Goal: Task Accomplishment & Management: Manage account settings

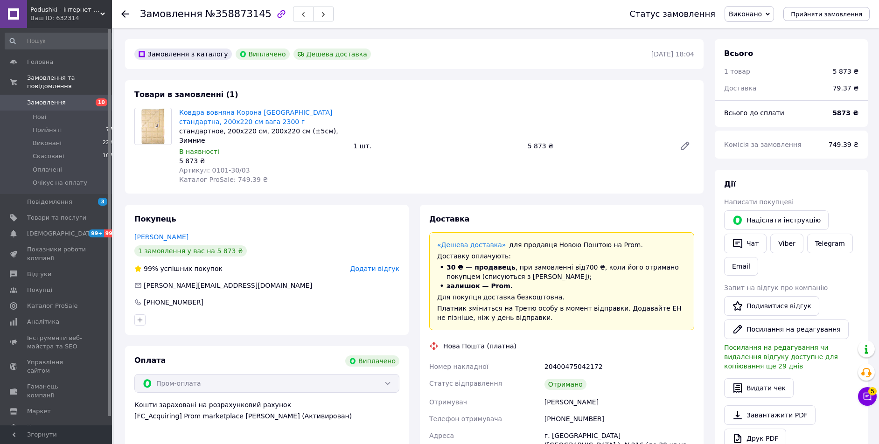
scroll to position [30, 0]
click at [56, 270] on span "Відгуки" at bounding box center [56, 274] width 59 height 8
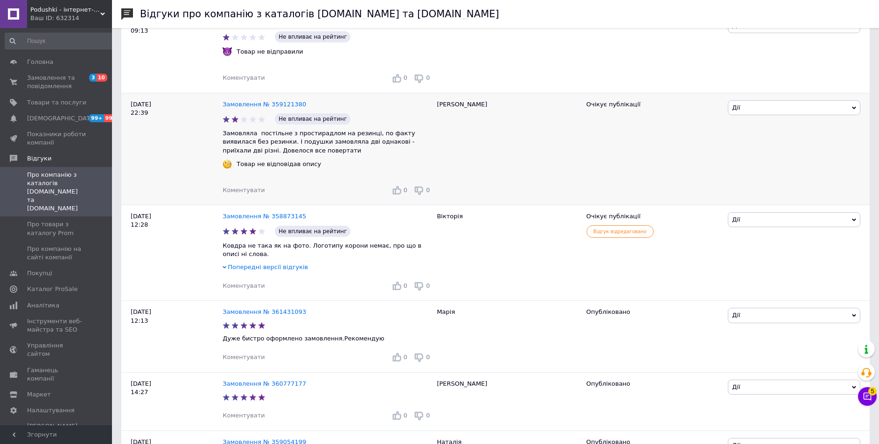
scroll to position [95, 0]
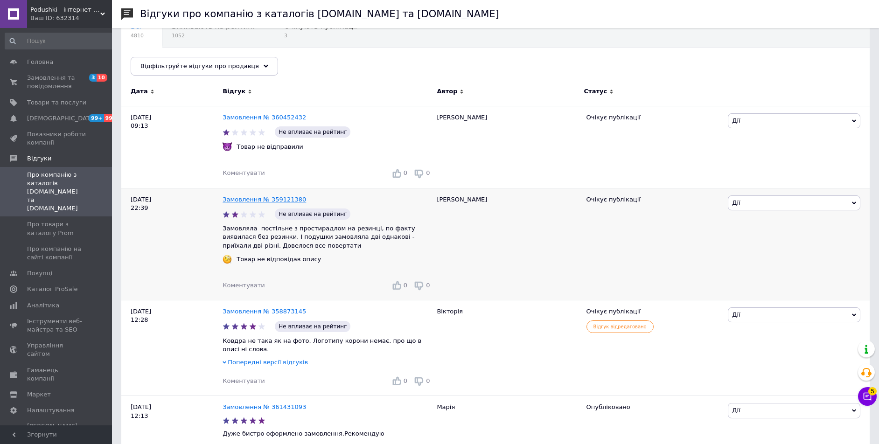
click at [268, 201] on link "Замовлення № 359121380" at bounding box center [264, 199] width 83 height 7
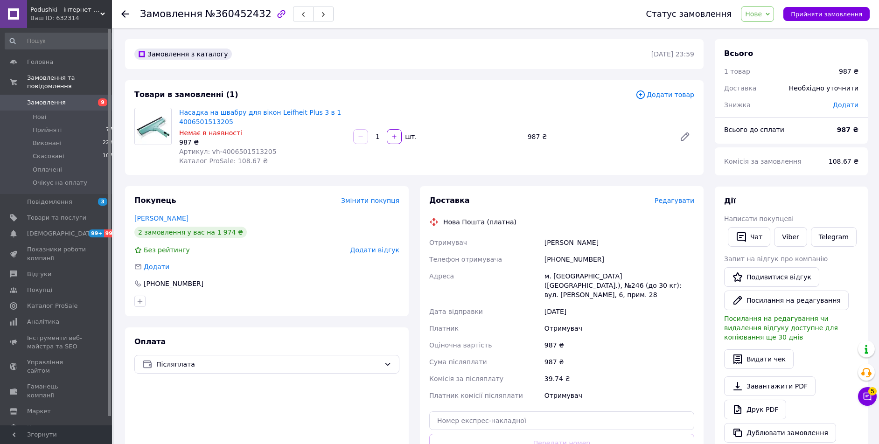
click at [243, 14] on span "№360452432" at bounding box center [238, 13] width 66 height 11
copy span "360452432"
click at [124, 11] on icon at bounding box center [124, 13] width 7 height 7
click at [762, 11] on span "Нове" at bounding box center [753, 13] width 17 height 7
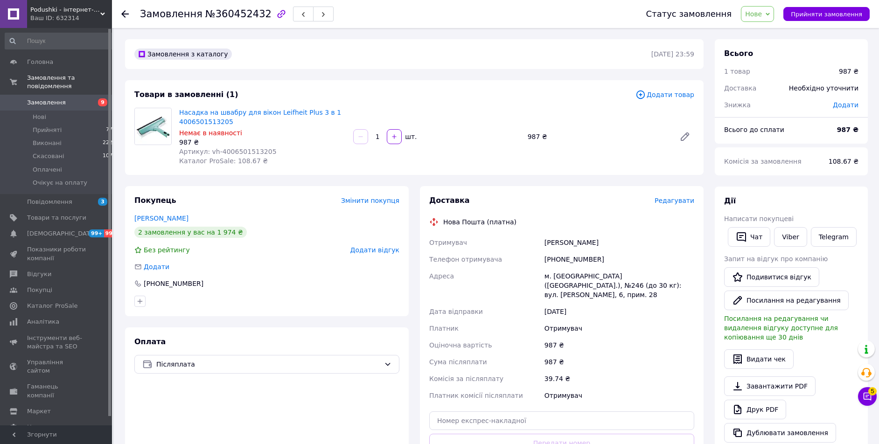
click at [772, 11] on span "Нове" at bounding box center [757, 14] width 33 height 16
click at [771, 63] on li "Скасовано" at bounding box center [773, 61] width 64 height 14
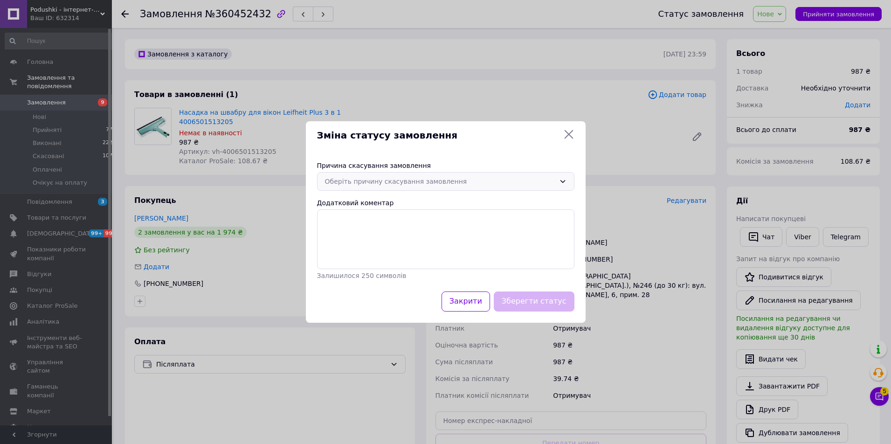
click at [498, 186] on div "Оберіть причину скасування замовлення" at bounding box center [440, 181] width 230 height 10
click at [496, 256] on li "На прохання покупця" at bounding box center [446, 255] width 257 height 18
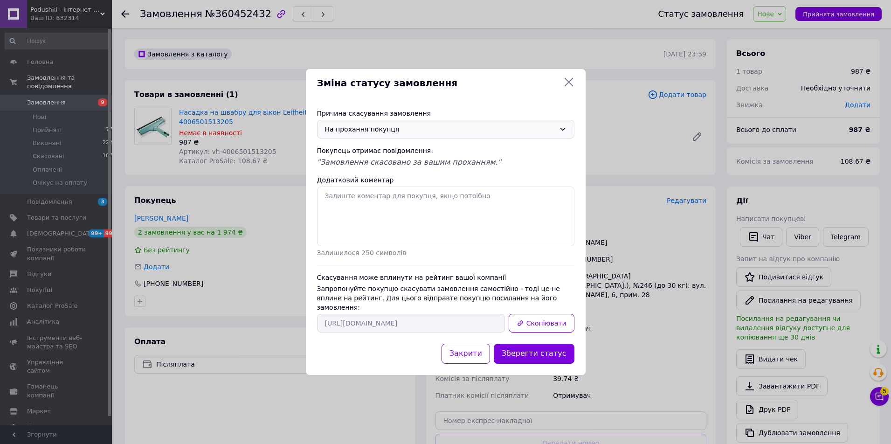
click at [483, 134] on div "На прохання покупця" at bounding box center [440, 129] width 230 height 10
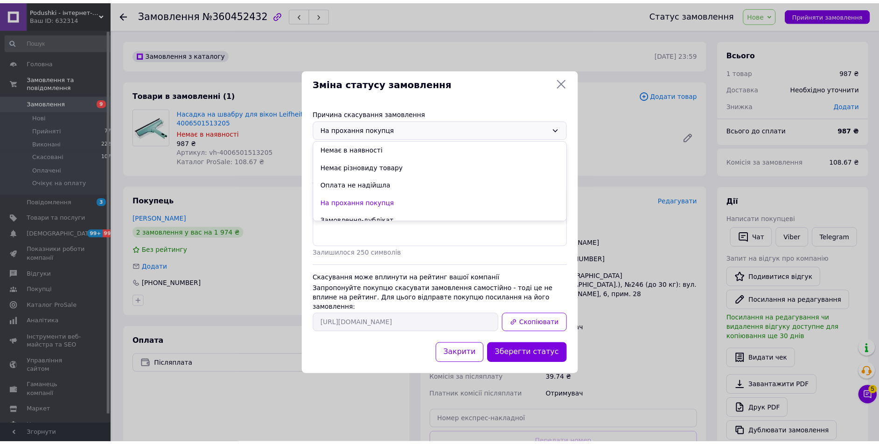
scroll to position [44, 0]
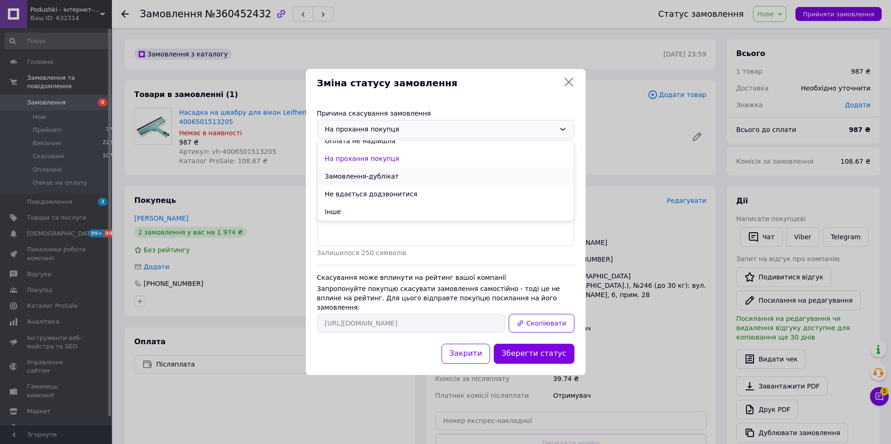
click at [475, 184] on li "Замовлення-дублікат" at bounding box center [446, 176] width 257 height 18
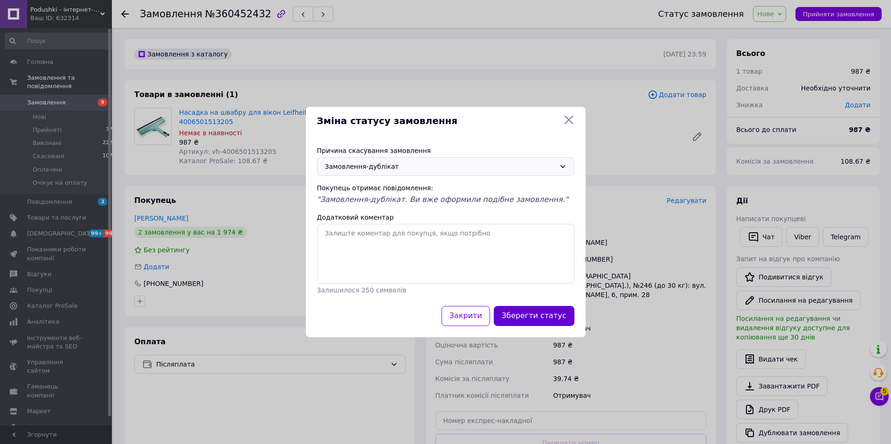
click at [557, 322] on button "Зберегти статус" at bounding box center [534, 316] width 81 height 20
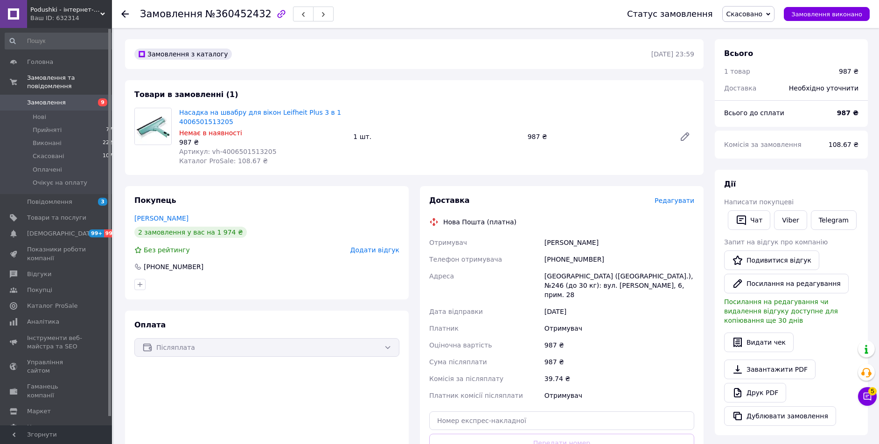
drag, startPoint x: 268, startPoint y: 275, endPoint x: 233, endPoint y: 273, distance: 35.0
click at [267, 275] on div "Покупець Шевченко Ангеліна 2 замовлення у вас на 1 974 ₴ Без рейтингу Додати ві…" at bounding box center [267, 242] width 284 height 113
drag, startPoint x: 210, startPoint y: 272, endPoint x: 155, endPoint y: 264, distance: 56.1
click at [155, 264] on div "Покупець Шевченко Ангеліна 2 замовлення у вас на 1 974 ₴ Без рейтингу Додати ві…" at bounding box center [267, 242] width 284 height 113
copy div "0661622129"
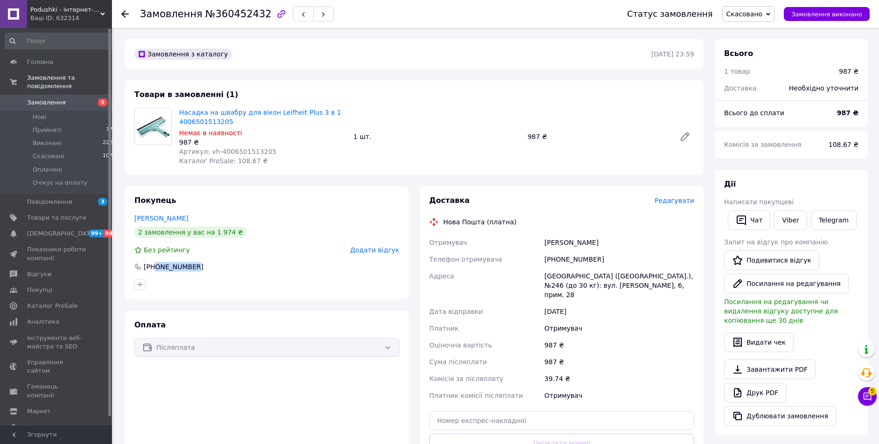
click at [123, 12] on use at bounding box center [124, 13] width 7 height 7
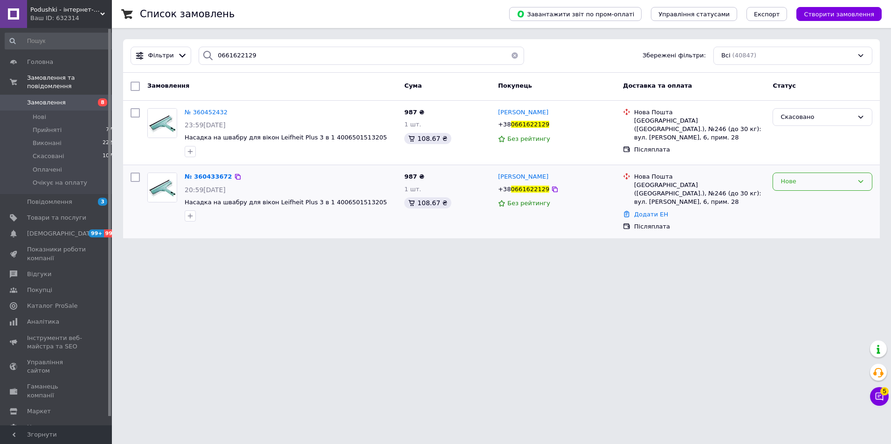
click at [804, 180] on div "Нове" at bounding box center [817, 182] width 73 height 10
click at [793, 234] on li "Скасовано" at bounding box center [822, 235] width 99 height 17
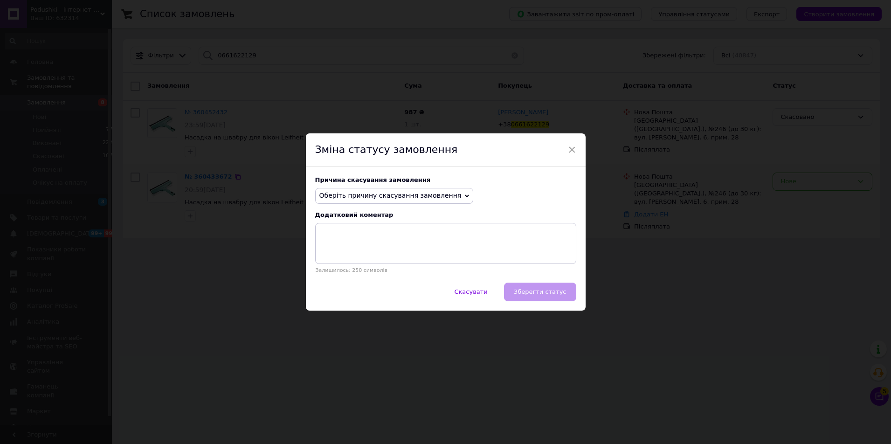
click at [347, 199] on span "Оберіть причину скасування замовлення" at bounding box center [391, 195] width 142 height 7
click at [361, 224] on li "Немає різновиду товару" at bounding box center [395, 227] width 158 height 13
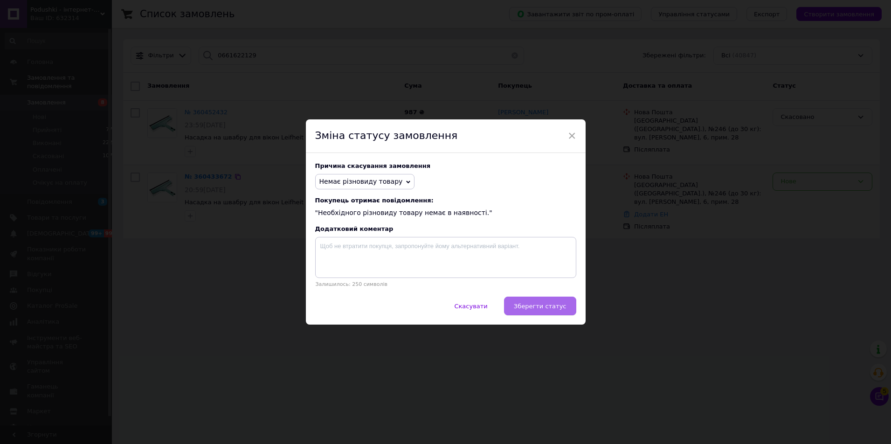
click at [538, 305] on span "Зберегти статус" at bounding box center [540, 306] width 53 height 7
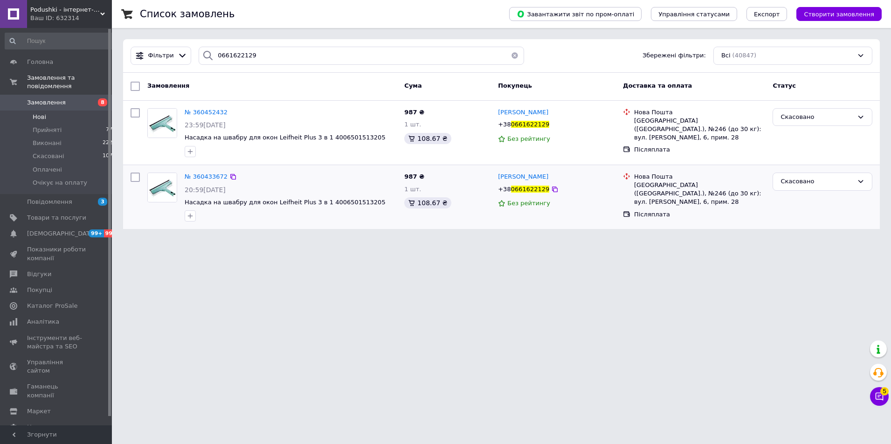
click at [41, 113] on span "Нові" at bounding box center [40, 117] width 14 height 8
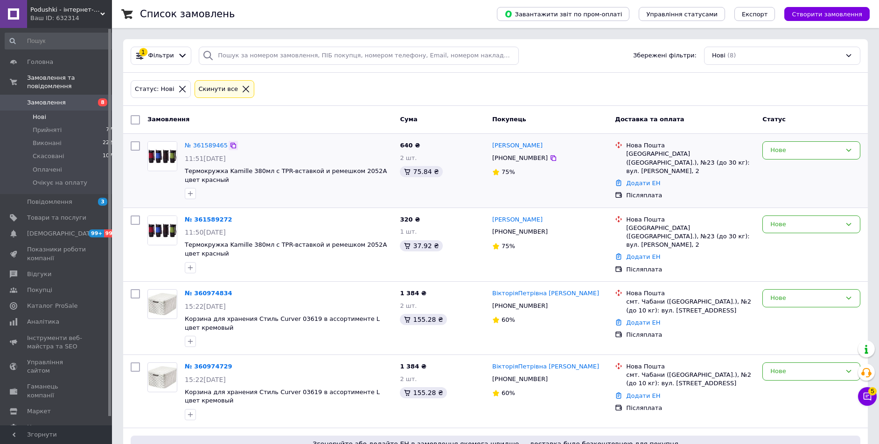
click at [230, 146] on icon at bounding box center [232, 145] width 7 height 7
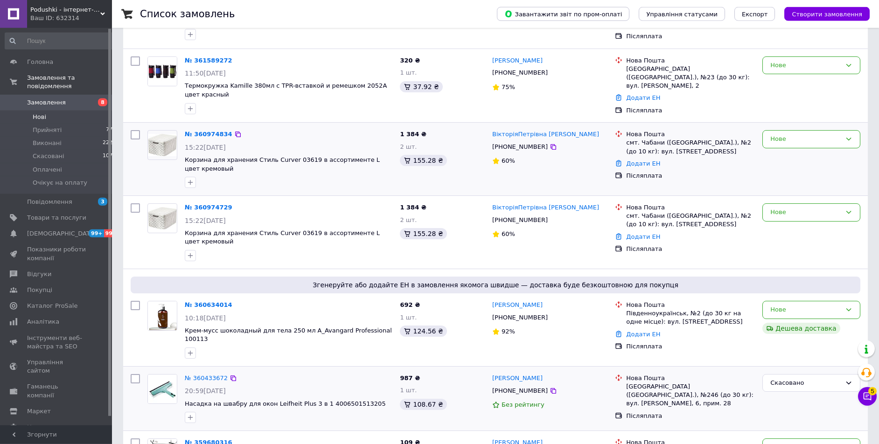
scroll to position [143, 0]
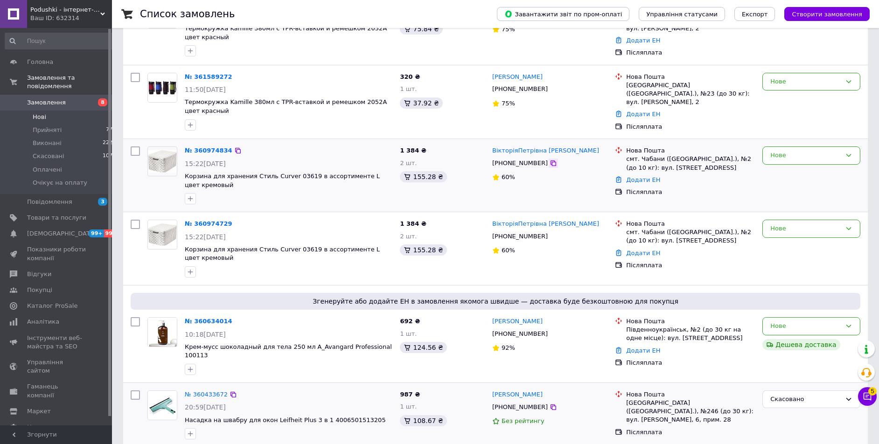
click at [550, 161] on icon at bounding box center [553, 163] width 6 height 6
click at [634, 181] on link "Додати ЕН" at bounding box center [643, 179] width 34 height 7
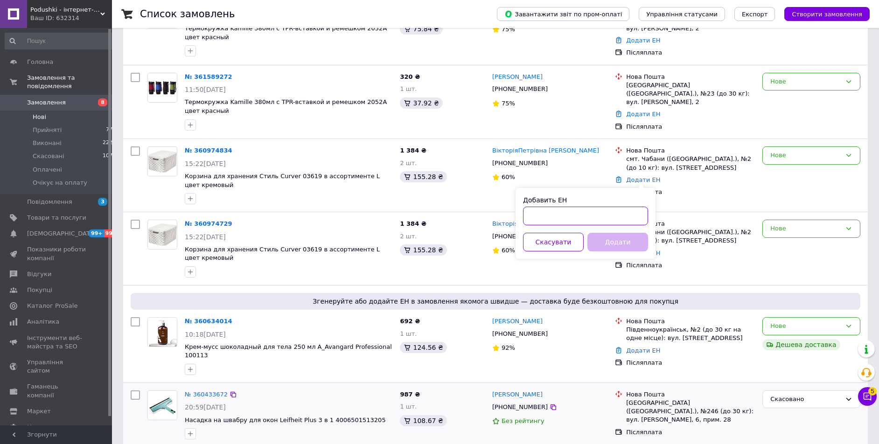
click at [599, 214] on input "Добавить ЕН" at bounding box center [585, 216] width 125 height 19
paste input "20400477103667"
type input "20400477103667"
click at [605, 239] on button "Додати" at bounding box center [617, 242] width 61 height 19
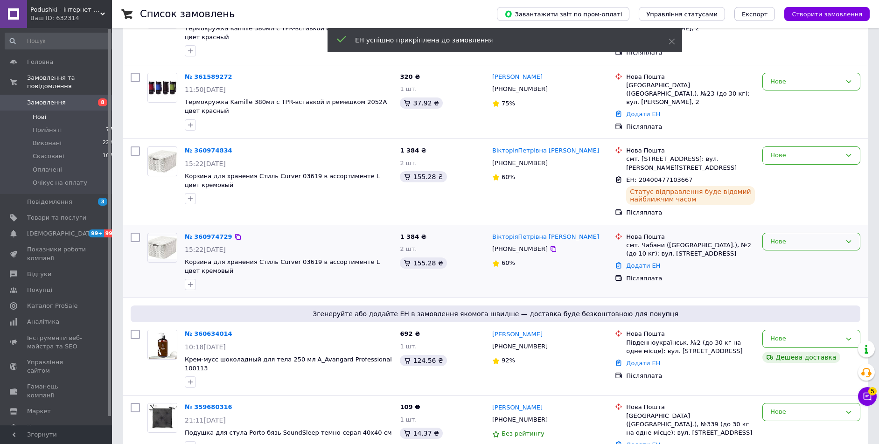
click at [769, 241] on div "Нове" at bounding box center [811, 242] width 98 height 18
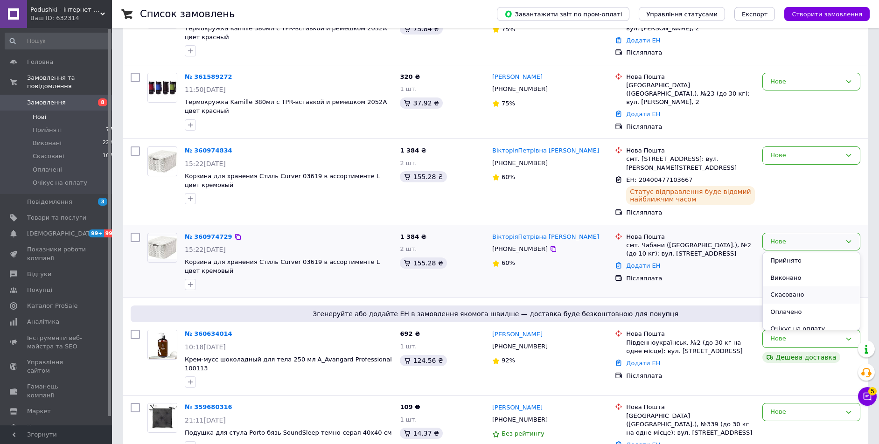
click at [779, 292] on li "Скасовано" at bounding box center [811, 294] width 97 height 17
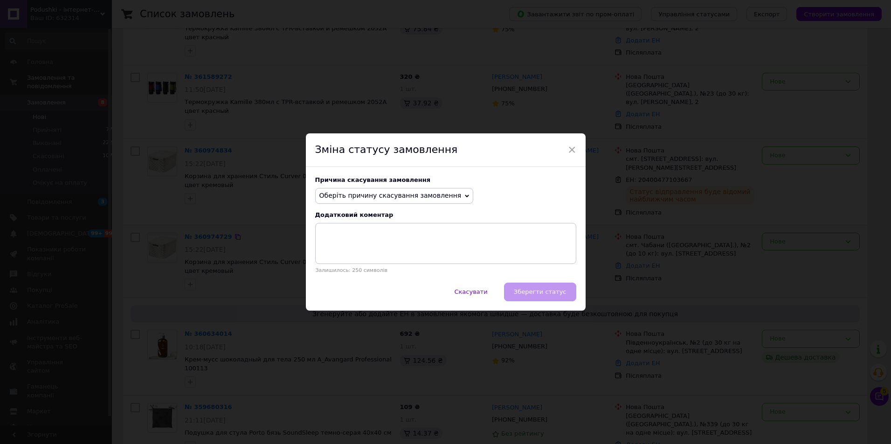
click at [404, 197] on span "Оберіть причину скасування замовлення" at bounding box center [391, 195] width 142 height 7
click at [384, 266] on li "Замовлення-дублікат" at bounding box center [395, 266] width 158 height 13
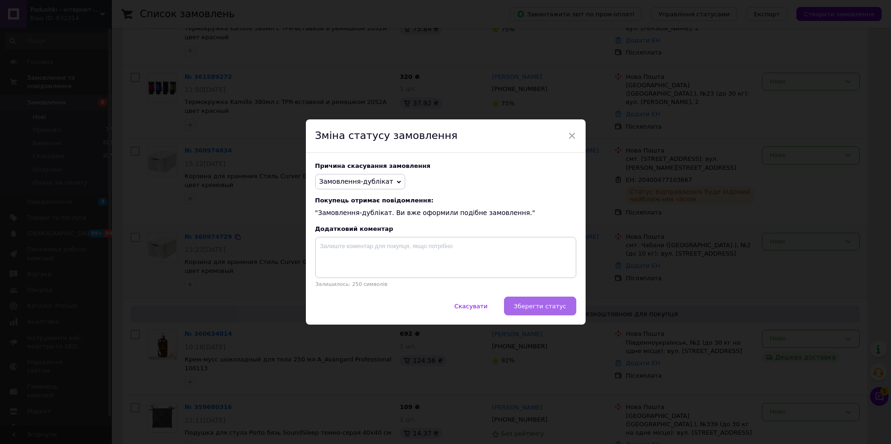
click at [535, 308] on span "Зберегти статус" at bounding box center [540, 306] width 53 height 7
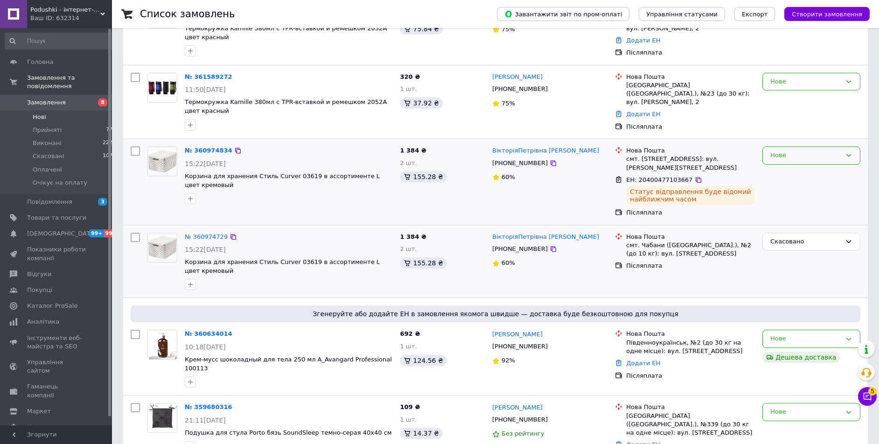
click at [791, 153] on div "Нове" at bounding box center [805, 156] width 71 height 10
click at [795, 187] on li "Виконано" at bounding box center [811, 191] width 97 height 17
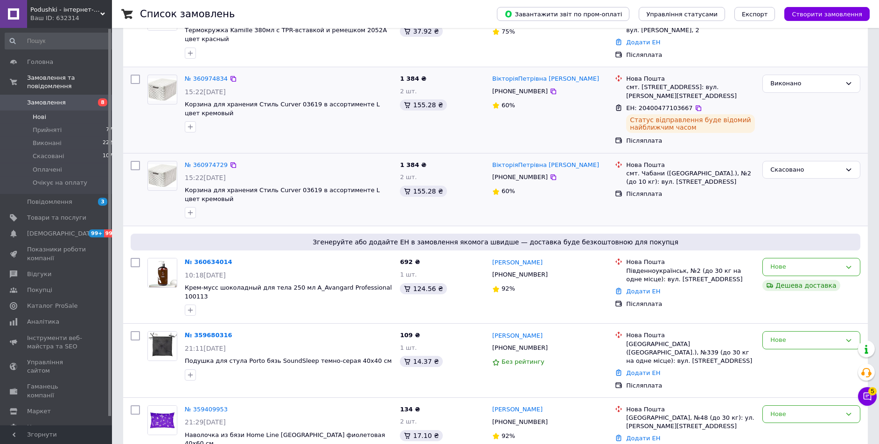
scroll to position [227, 0]
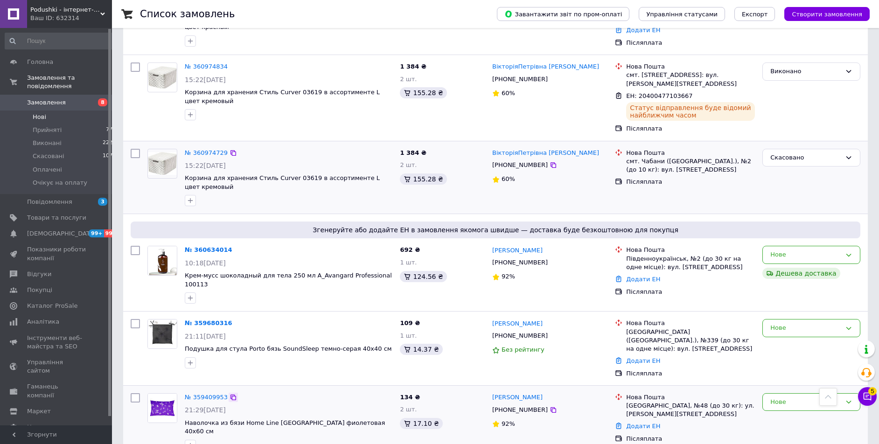
click at [230, 394] on icon at bounding box center [232, 397] width 7 height 7
click at [549, 406] on icon at bounding box center [552, 409] width 7 height 7
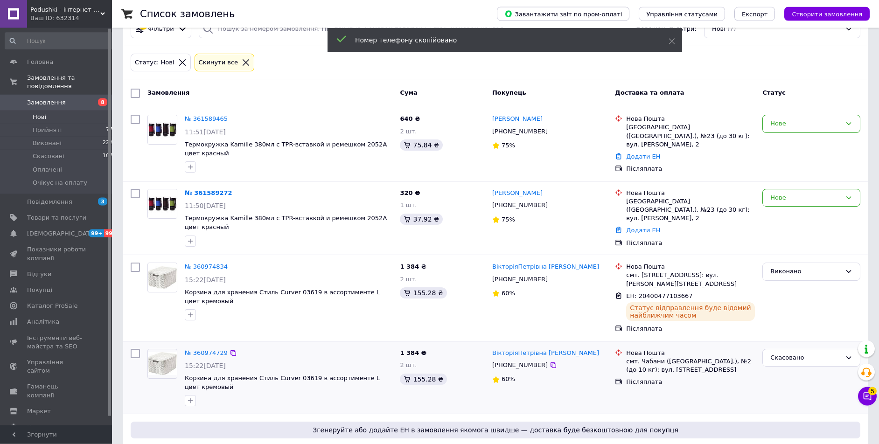
scroll to position [0, 0]
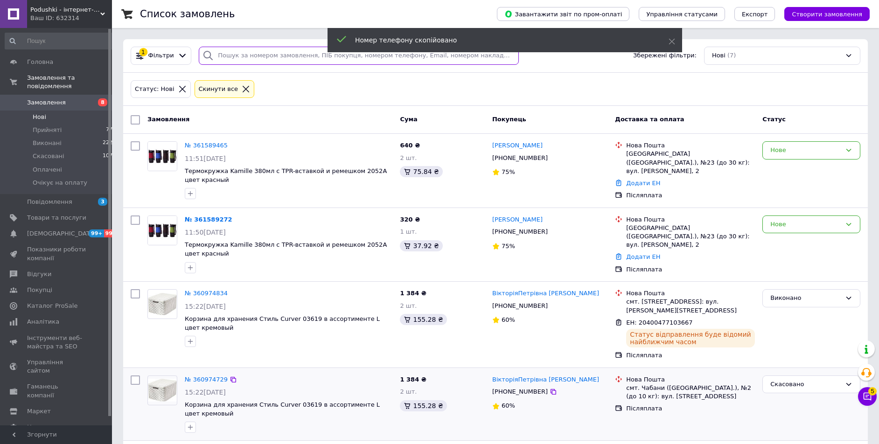
click at [238, 57] on input "search" at bounding box center [359, 56] width 320 height 18
paste input "[PHONE_NUMBER]"
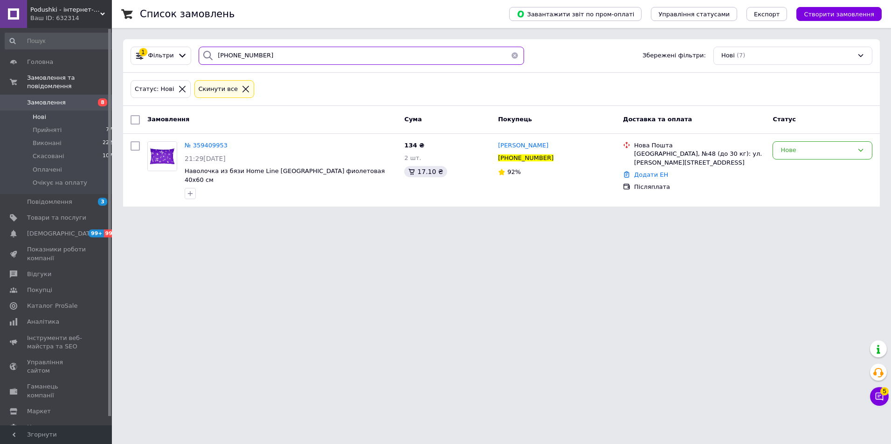
type input "[PHONE_NUMBER]"
click at [242, 89] on icon at bounding box center [246, 89] width 8 height 8
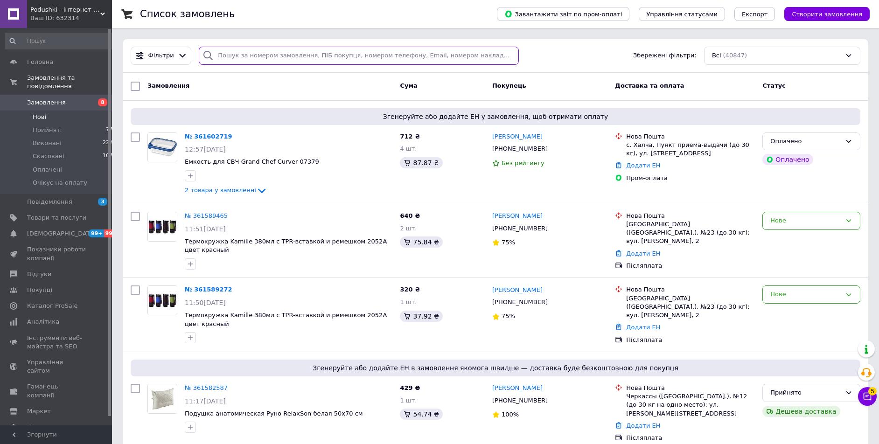
click at [264, 56] on input "search" at bounding box center [359, 56] width 320 height 18
paste input "[PHONE_NUMBER]"
type input "[PHONE_NUMBER]"
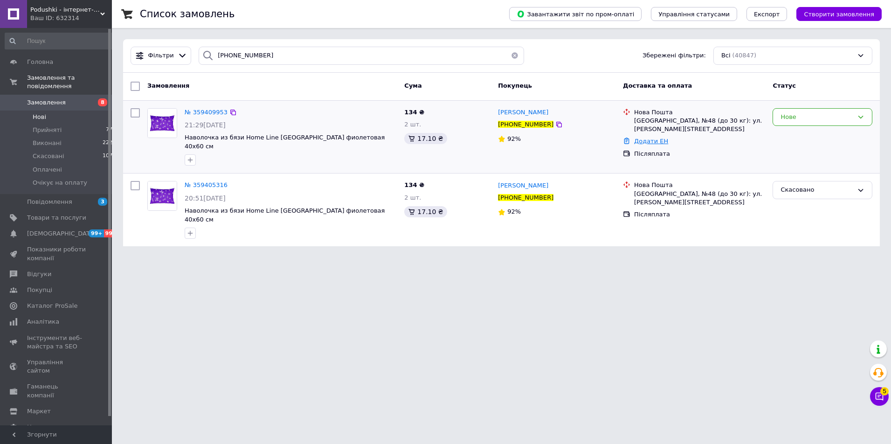
click at [653, 144] on link "Додати ЕН" at bounding box center [651, 141] width 34 height 7
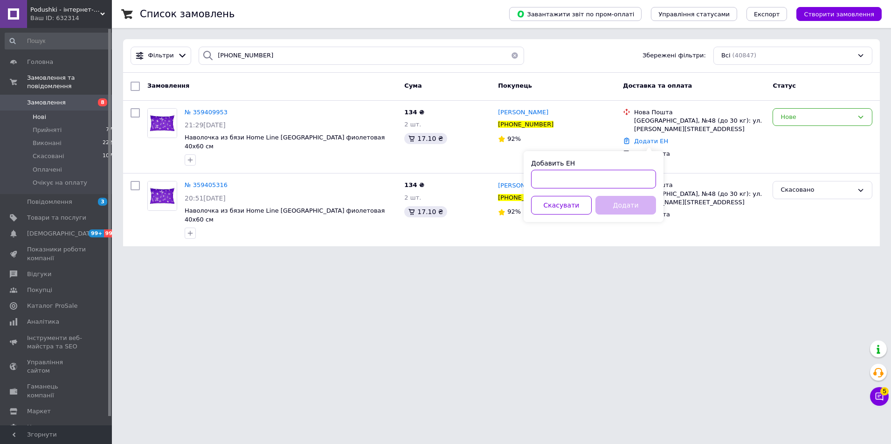
click at [627, 175] on input "Добавить ЕН" at bounding box center [593, 179] width 125 height 19
paste input "20400475468345"
type input "20400475468345"
click at [616, 201] on button "Додати" at bounding box center [626, 205] width 61 height 19
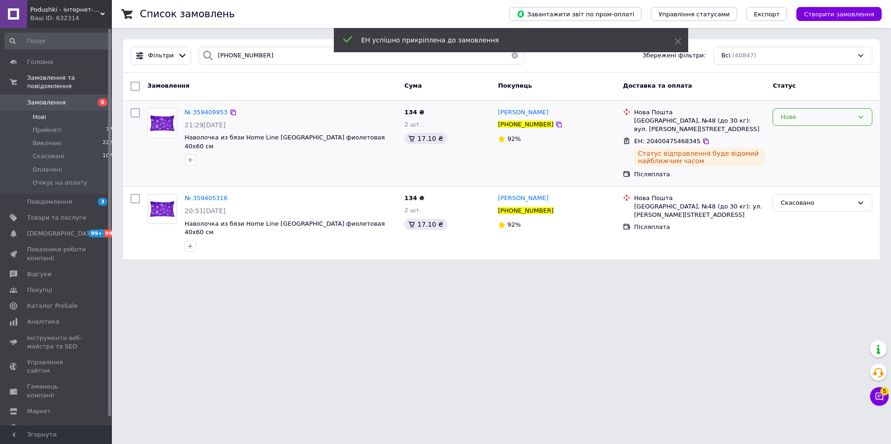
click at [797, 119] on div "Нове" at bounding box center [817, 117] width 73 height 10
click at [784, 152] on li "Виконано" at bounding box center [822, 153] width 99 height 17
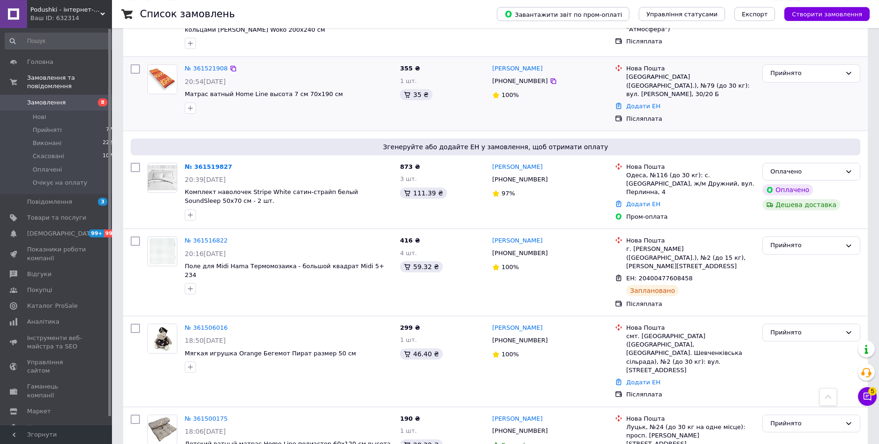
scroll to position [727, 0]
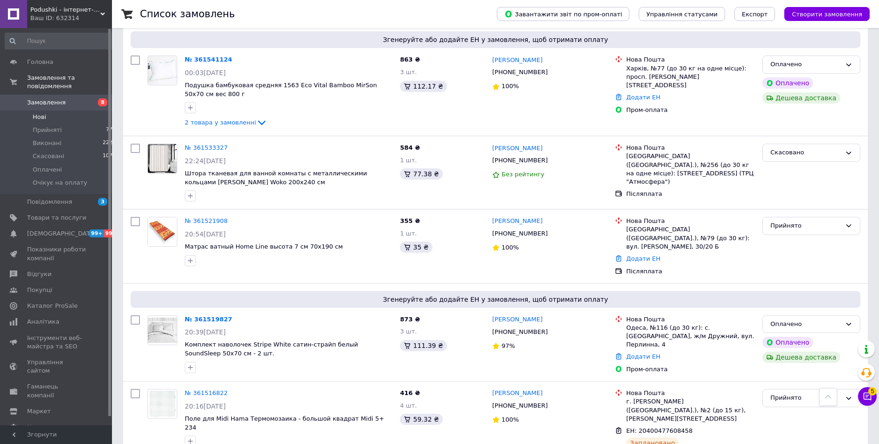
click at [37, 113] on span "Нові" at bounding box center [40, 117] width 14 height 8
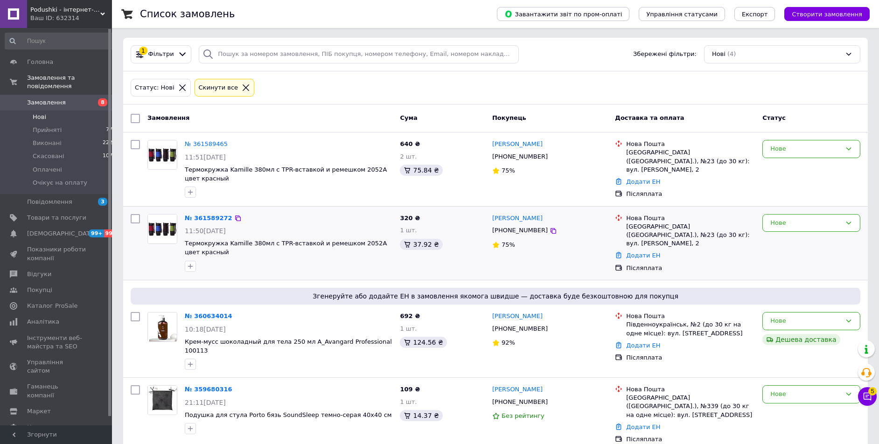
scroll to position [2, 0]
click at [234, 313] on icon at bounding box center [237, 315] width 7 height 7
click at [242, 87] on icon at bounding box center [246, 87] width 8 height 8
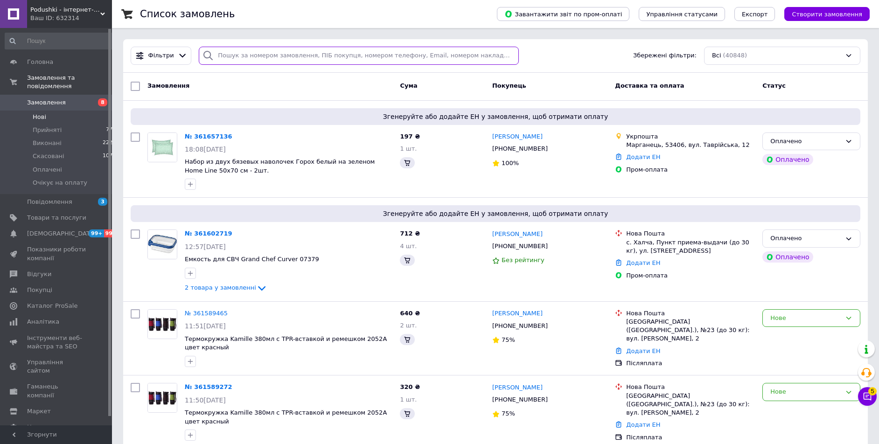
click at [254, 56] on input "search" at bounding box center [359, 56] width 320 height 18
paste input "0982147828"
type input "0982147828"
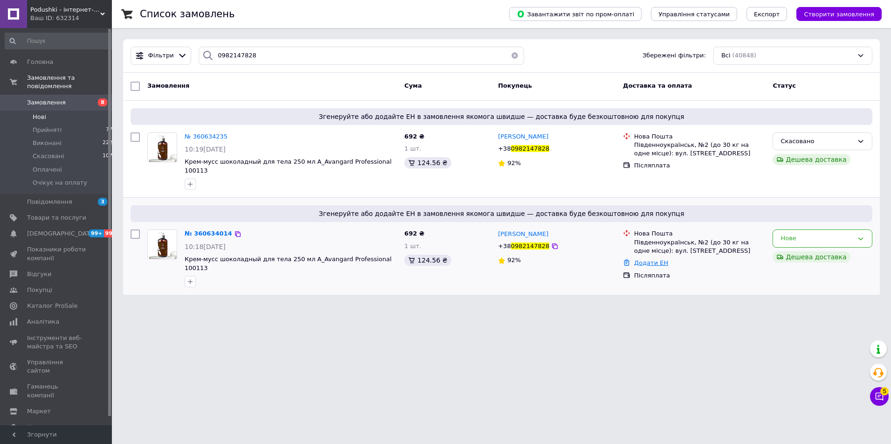
click at [647, 259] on link "Додати ЕН" at bounding box center [651, 262] width 34 height 7
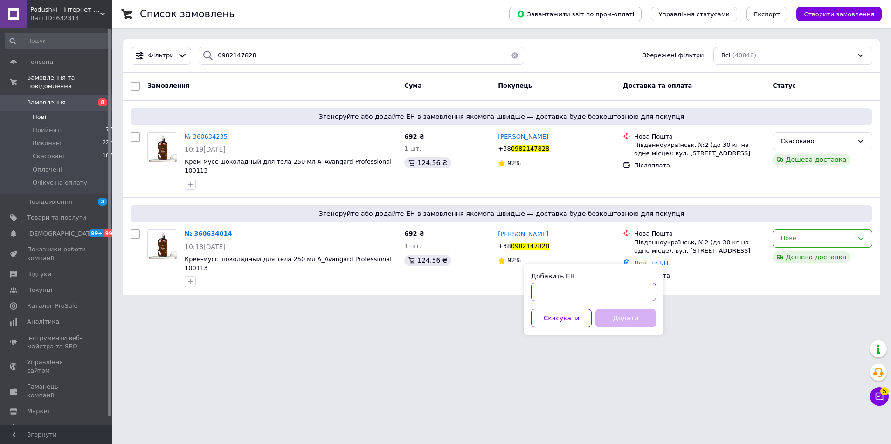
click at [605, 292] on input "Добавить ЕН" at bounding box center [593, 292] width 125 height 19
paste input "20400477137335"
type input "20400477137335"
click at [622, 318] on button "Додати" at bounding box center [626, 318] width 61 height 19
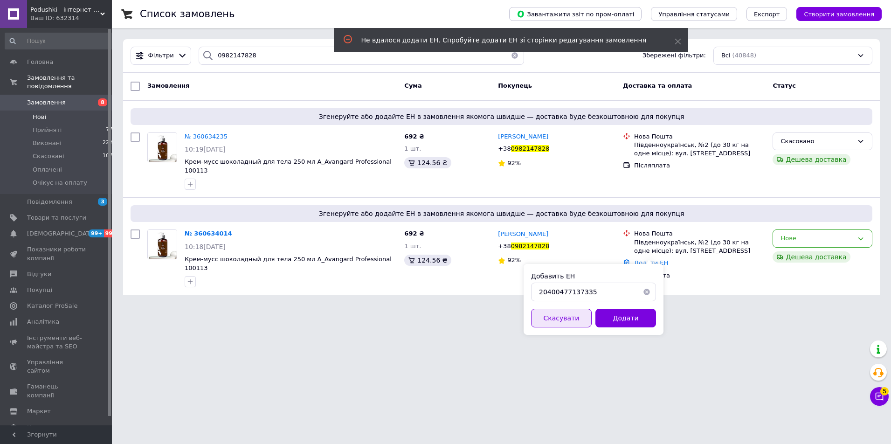
click at [566, 317] on button "Скасувати" at bounding box center [561, 318] width 61 height 19
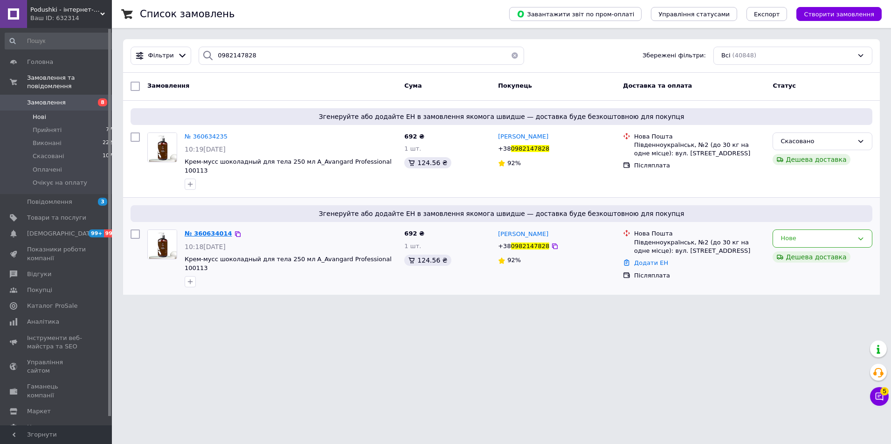
click at [208, 230] on span "№ 360634014" at bounding box center [209, 233] width 48 height 7
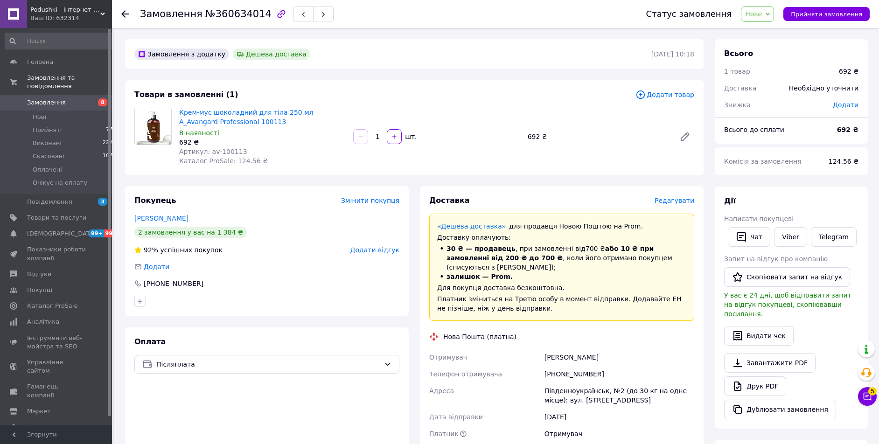
click at [761, 16] on span "Нове" at bounding box center [753, 13] width 17 height 7
click at [759, 32] on li "Прийнято" at bounding box center [773, 33] width 64 height 14
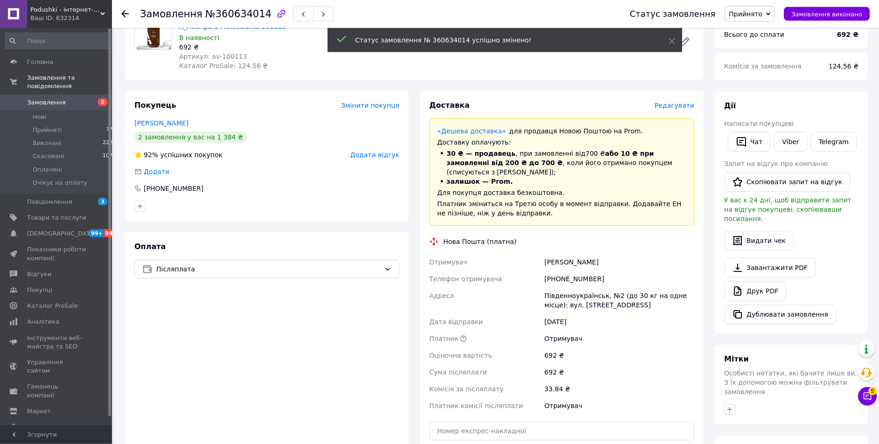
scroll to position [190, 0]
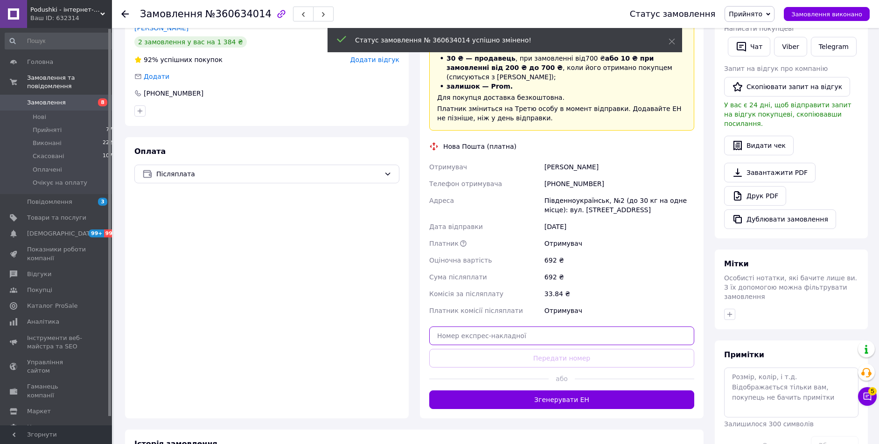
click at [550, 327] on input "text" at bounding box center [561, 336] width 265 height 19
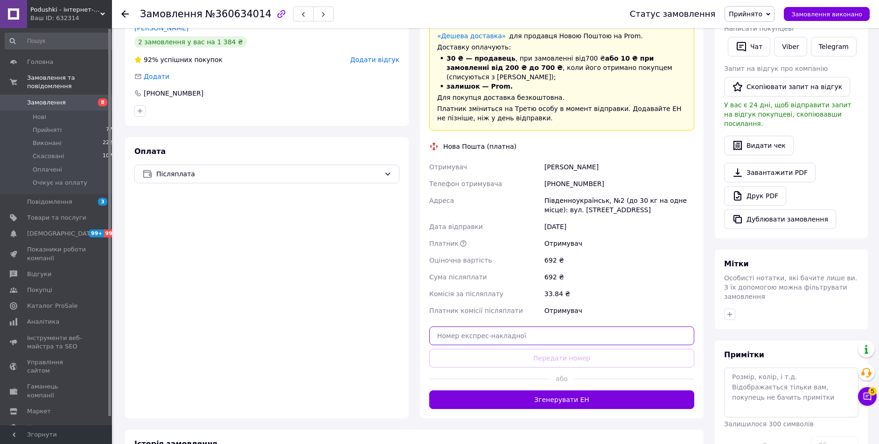
paste input "20400477137335"
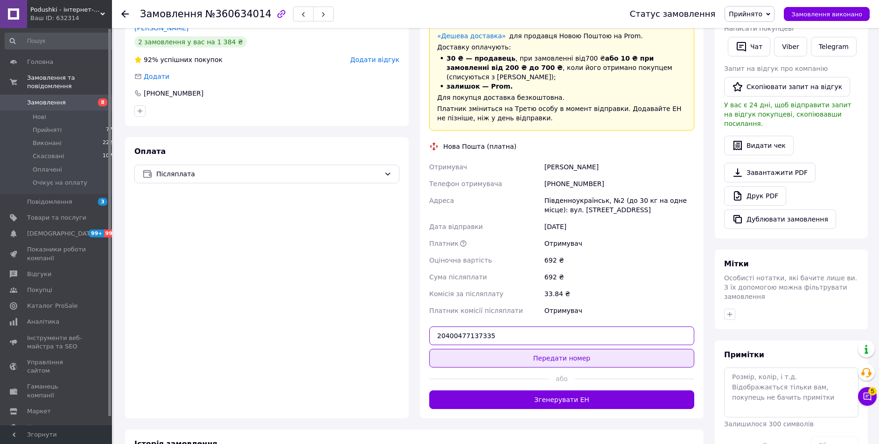
type input "20400477137335"
click at [547, 354] on button "Передати номер" at bounding box center [561, 358] width 265 height 19
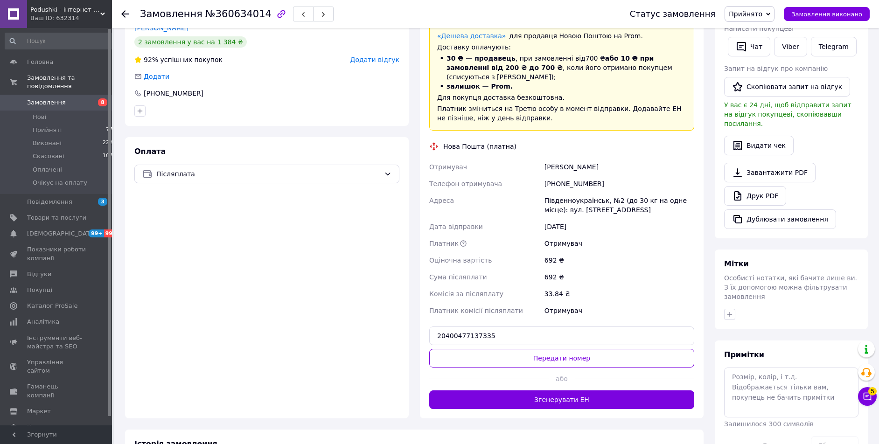
scroll to position [0, 0]
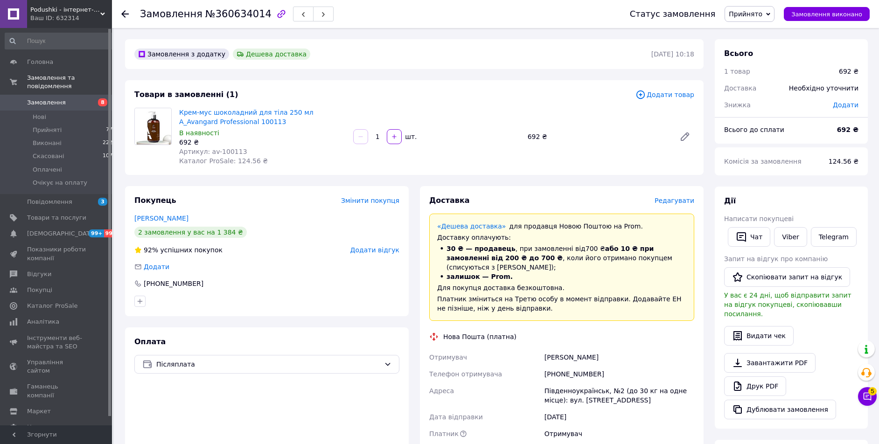
click at [753, 13] on span "Прийнято" at bounding box center [746, 13] width 34 height 7
click at [754, 33] on li "Виконано" at bounding box center [757, 33] width 64 height 14
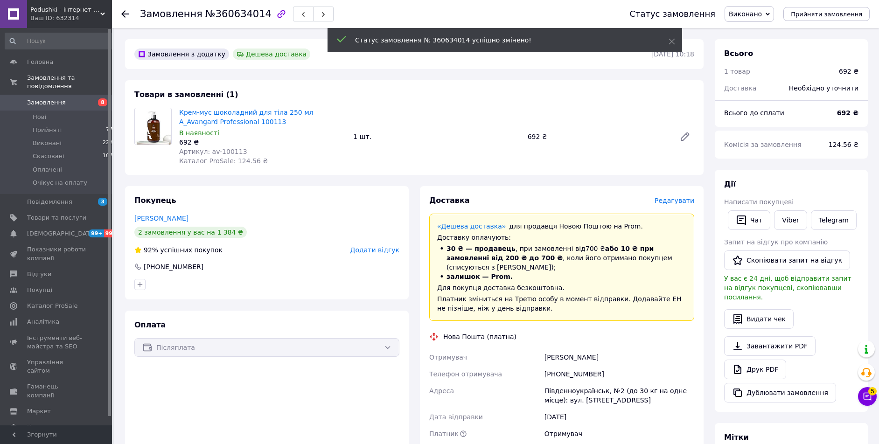
click at [127, 14] on use at bounding box center [124, 13] width 7 height 7
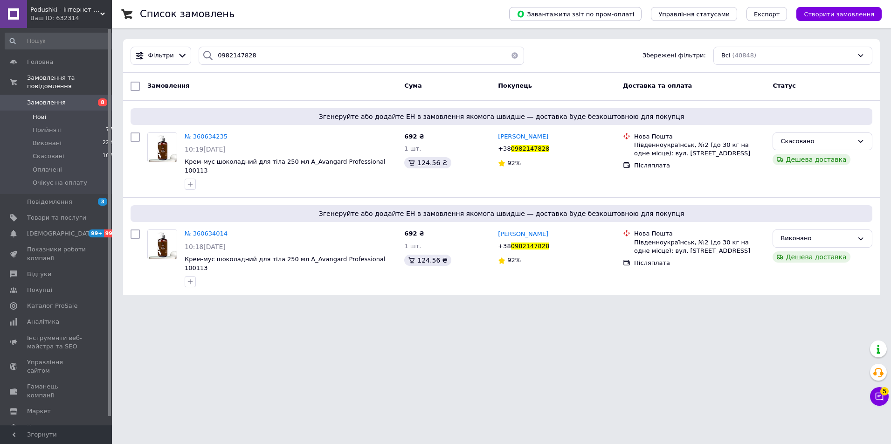
click at [41, 113] on span "Нові" at bounding box center [40, 117] width 14 height 8
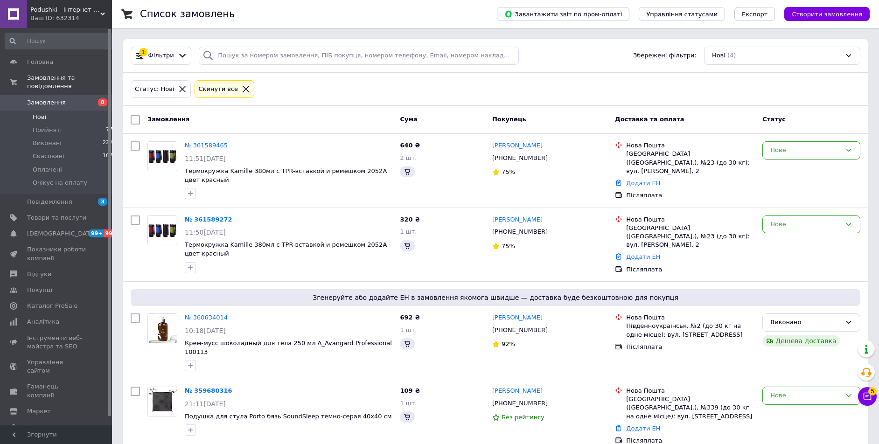
scroll to position [1, 0]
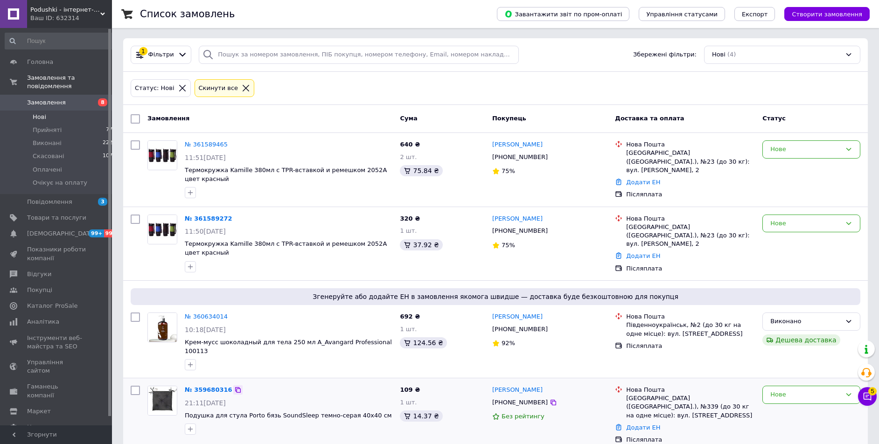
click at [235, 387] on icon at bounding box center [238, 390] width 6 height 6
click at [240, 85] on div at bounding box center [246, 88] width 12 height 8
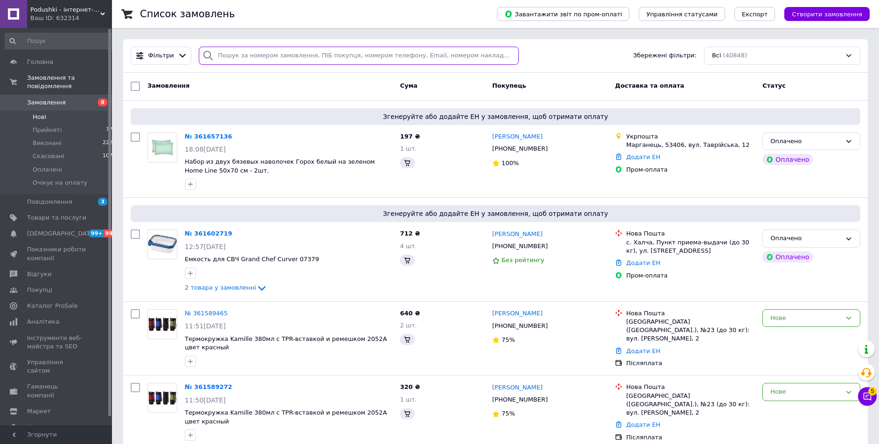
click at [243, 56] on input "search" at bounding box center [359, 56] width 320 height 18
paste input "0967566147"
type input "0967566147"
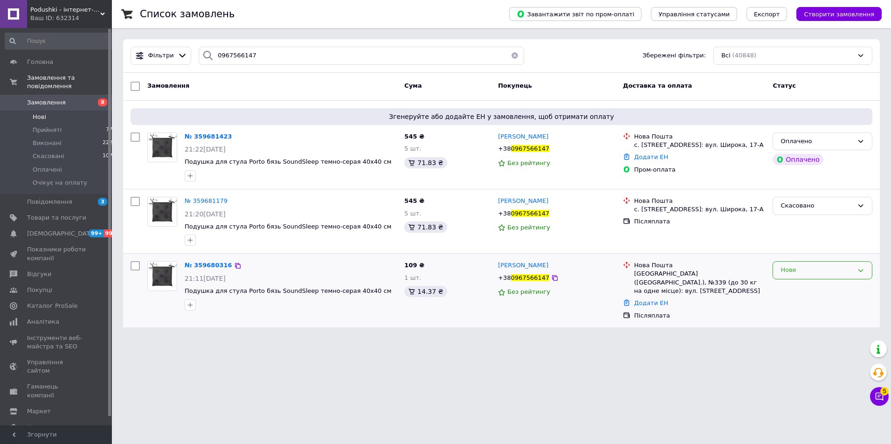
click at [799, 269] on div "Нове" at bounding box center [817, 270] width 73 height 10
click at [796, 322] on li "Скасовано" at bounding box center [822, 323] width 99 height 17
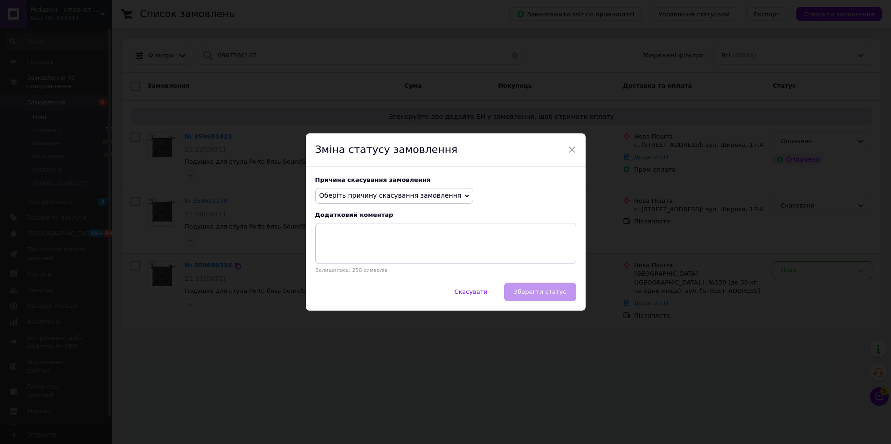
click at [406, 196] on span "Оберіть причину скасування замовлення" at bounding box center [391, 195] width 142 height 7
click at [362, 268] on li "Замовлення-дублікат" at bounding box center [395, 266] width 158 height 13
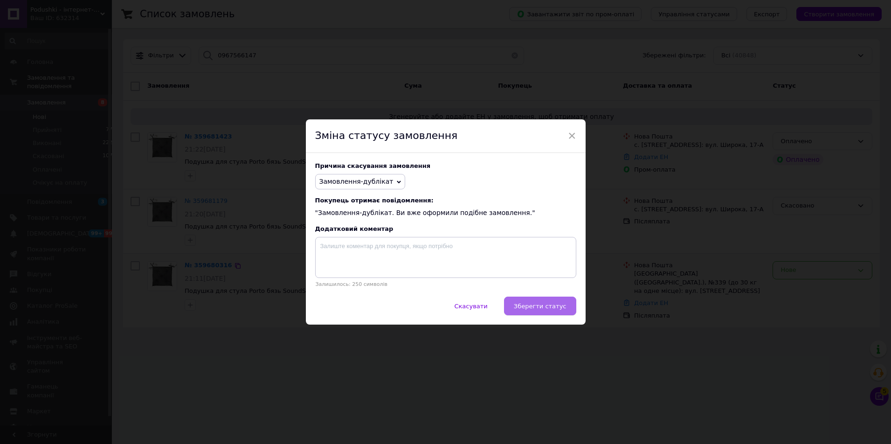
click at [541, 307] on span "Зберегти статус" at bounding box center [540, 306] width 53 height 7
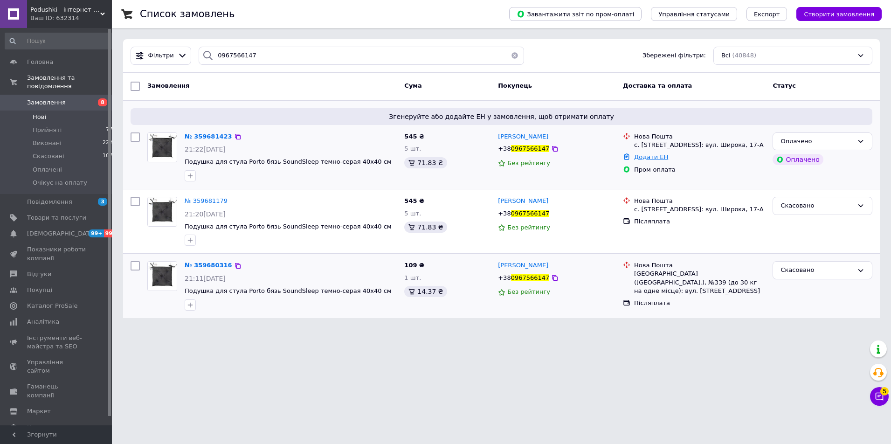
click at [653, 158] on link "Додати ЕН" at bounding box center [651, 156] width 34 height 7
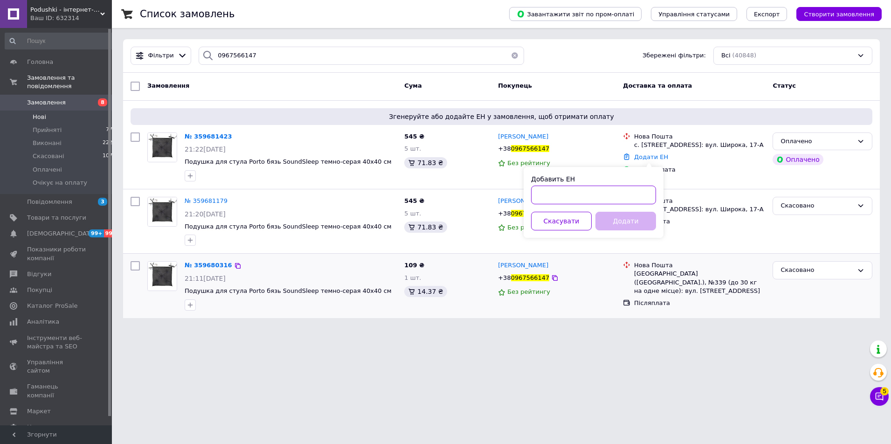
click at [617, 195] on input "Добавить ЕН" at bounding box center [593, 195] width 125 height 19
paste input "20400475881237"
type input "20400475881237"
click at [617, 220] on button "Додати" at bounding box center [626, 221] width 61 height 19
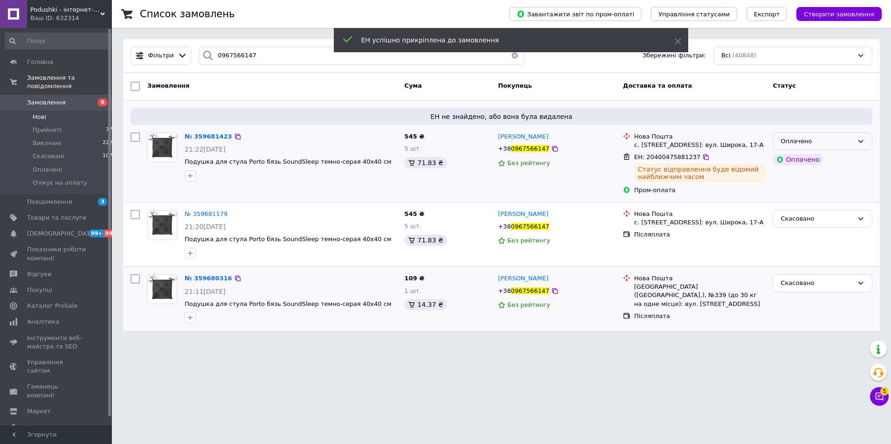
click at [849, 139] on div "Оплачено" at bounding box center [817, 142] width 73 height 10
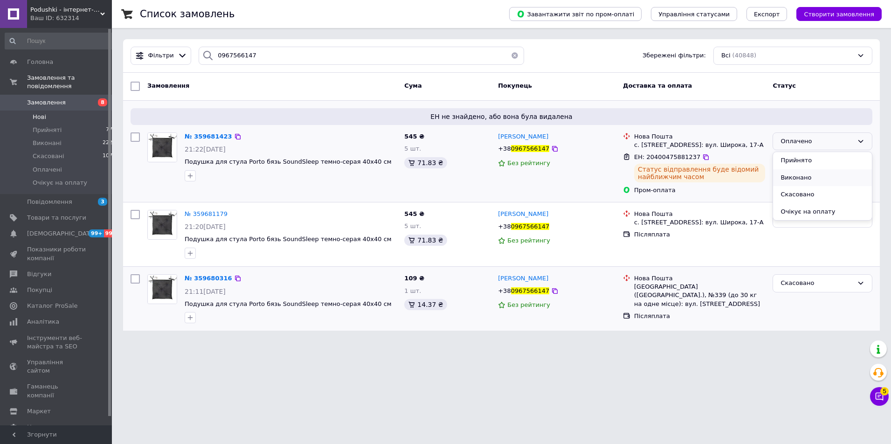
click at [800, 180] on li "Виконано" at bounding box center [822, 177] width 99 height 17
click at [41, 113] on span "Нові" at bounding box center [40, 117] width 14 height 8
